Goal: Task Accomplishment & Management: Use online tool/utility

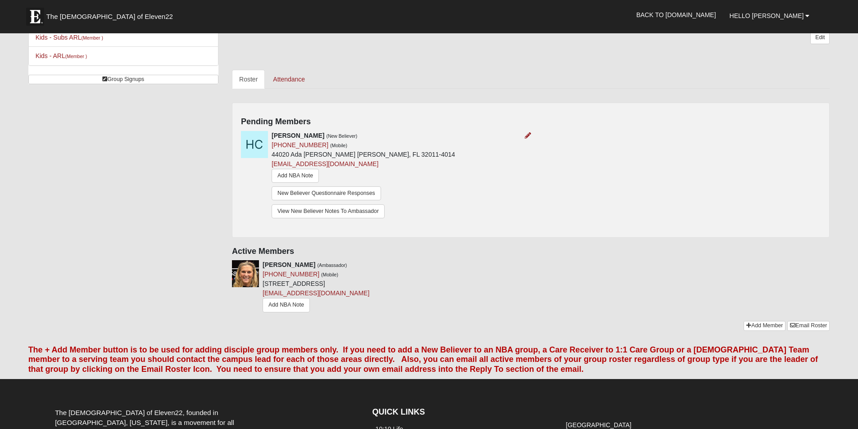
scroll to position [240, 0]
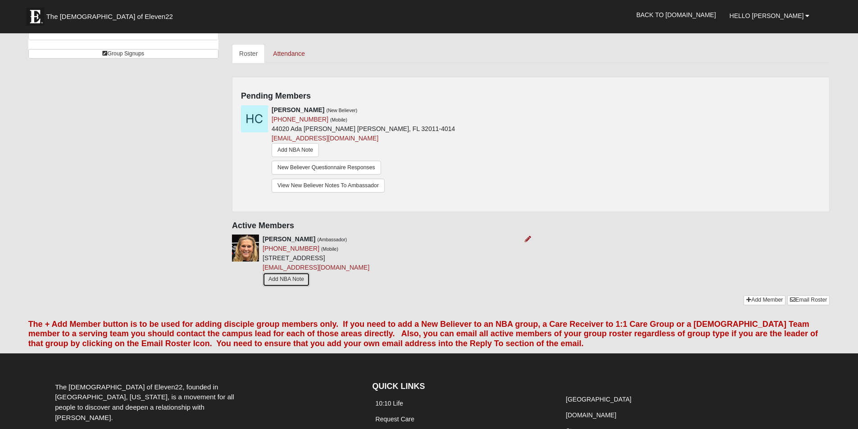
click at [276, 276] on link "Add NBA Note" at bounding box center [286, 279] width 47 height 14
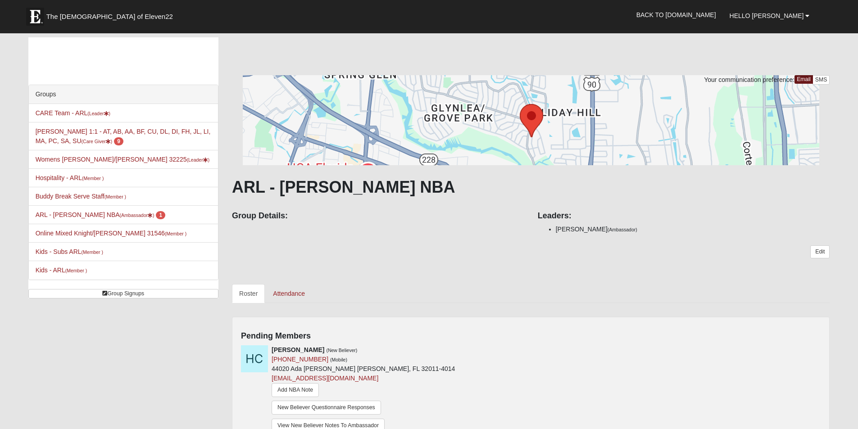
scroll to position [240, 0]
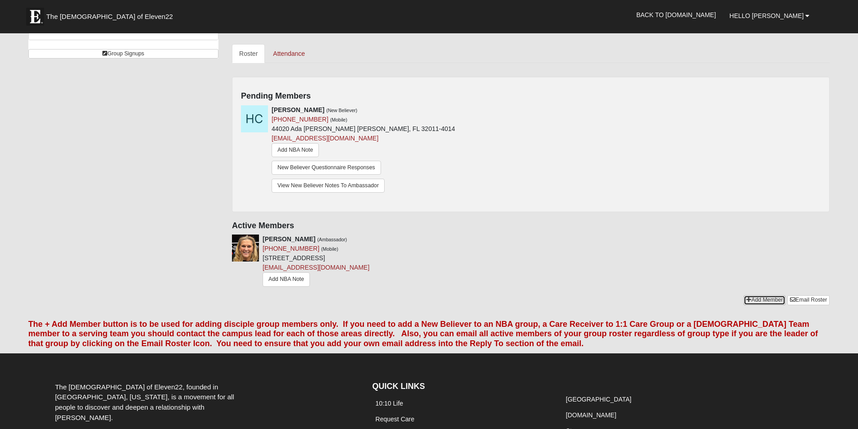
click at [758, 299] on link "Add Member" at bounding box center [765, 299] width 42 height 9
